Goal: Task Accomplishment & Management: Use online tool/utility

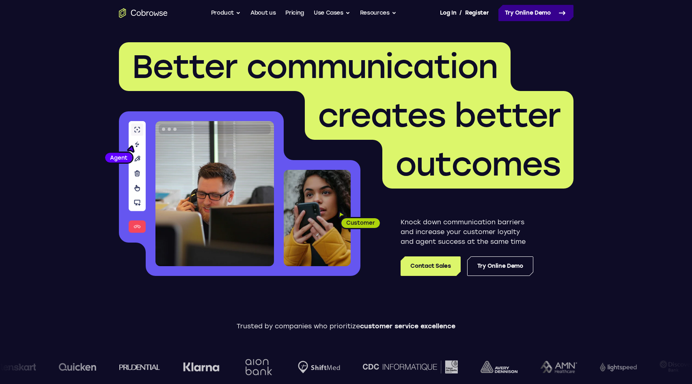
click at [548, 9] on link "Try Online Demo" at bounding box center [536, 13] width 75 height 16
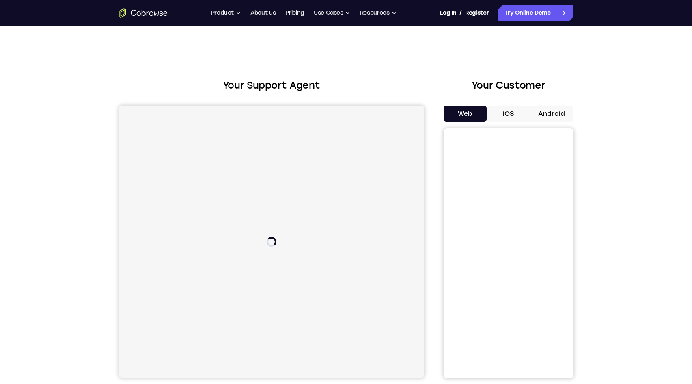
click at [529, 113] on button "iOS" at bounding box center [508, 114] width 43 height 16
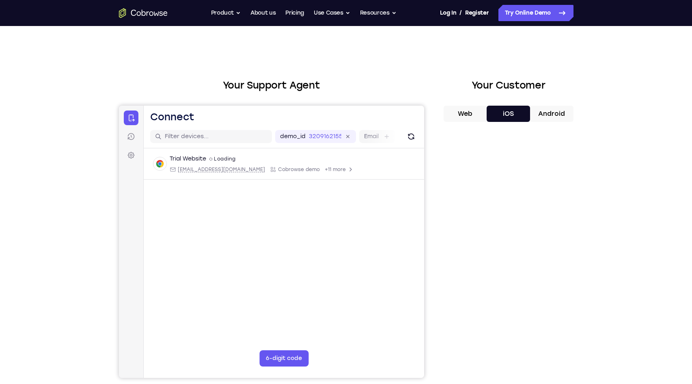
click at [565, 110] on button "Android" at bounding box center [551, 114] width 43 height 16
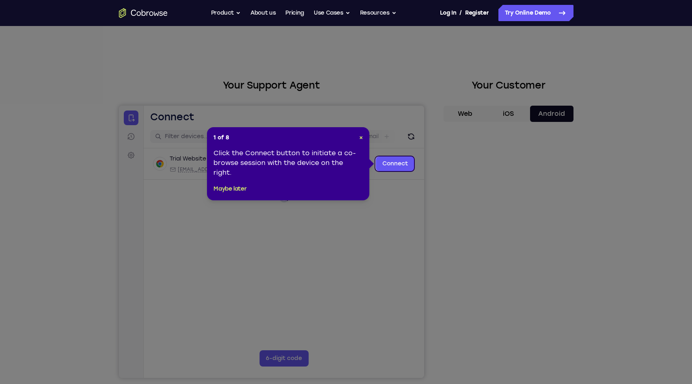
click at [487, 257] on icon at bounding box center [349, 192] width 698 height 384
click at [359, 135] on span "×" at bounding box center [361, 137] width 4 height 7
